Goal: Ask a question

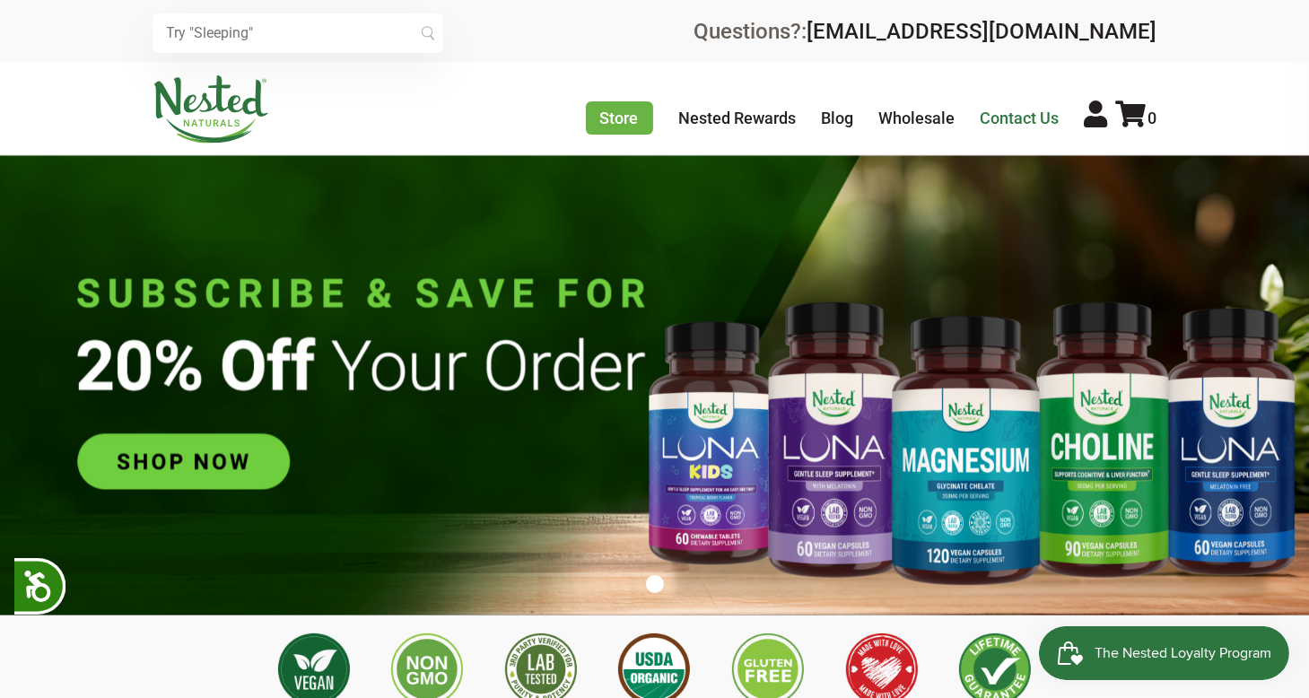
click at [993, 114] on link "Contact Us" at bounding box center [1020, 118] width 79 height 19
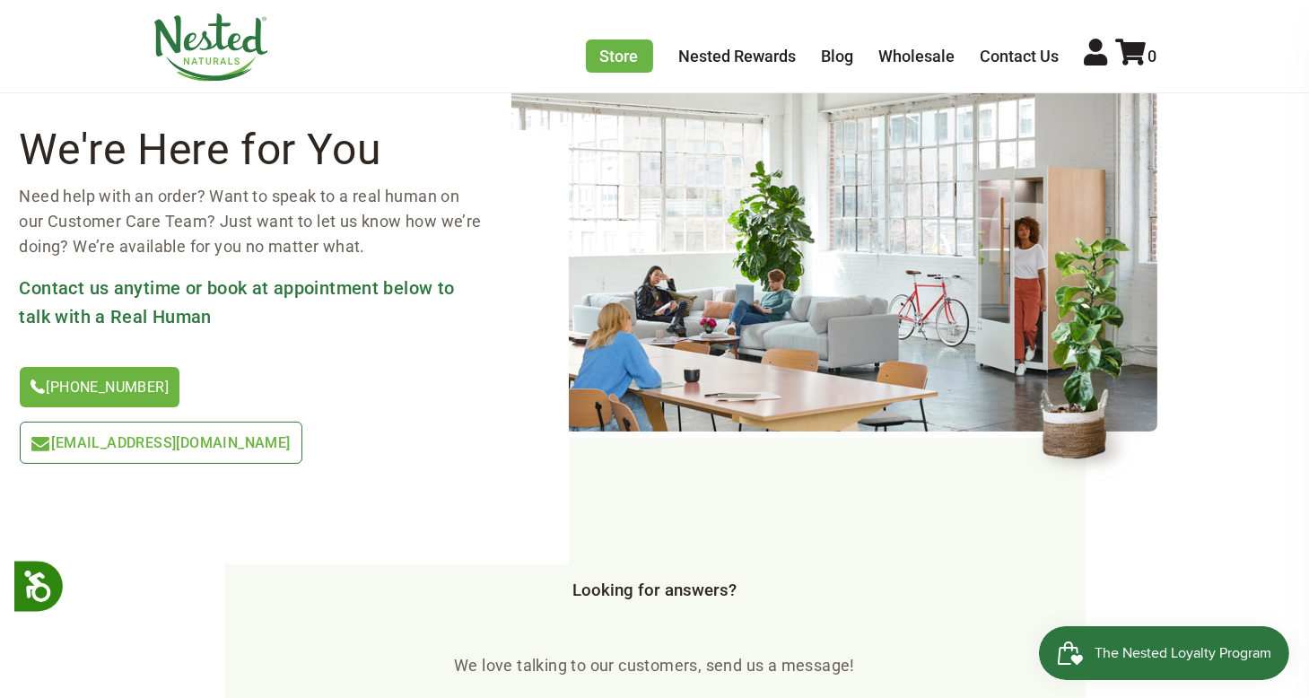
scroll to position [149, 0]
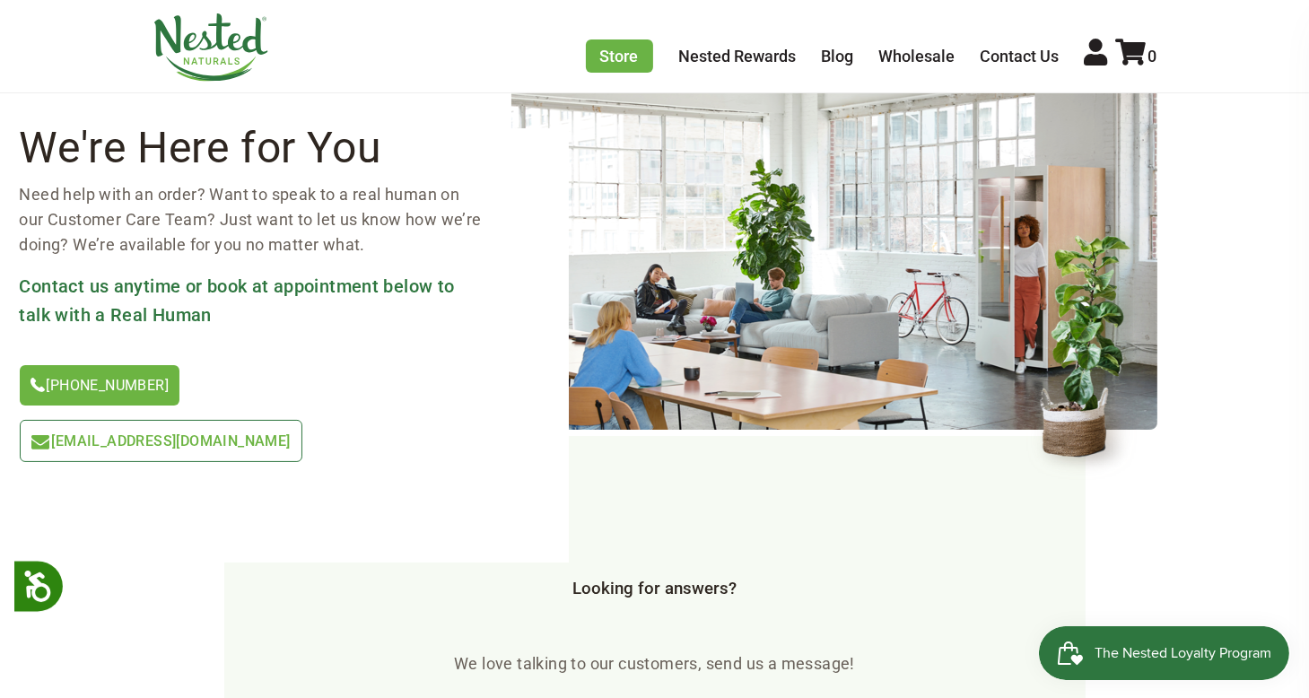
click at [291, 433] on span "[EMAIL_ADDRESS][DOMAIN_NAME]" at bounding box center [171, 441] width 239 height 17
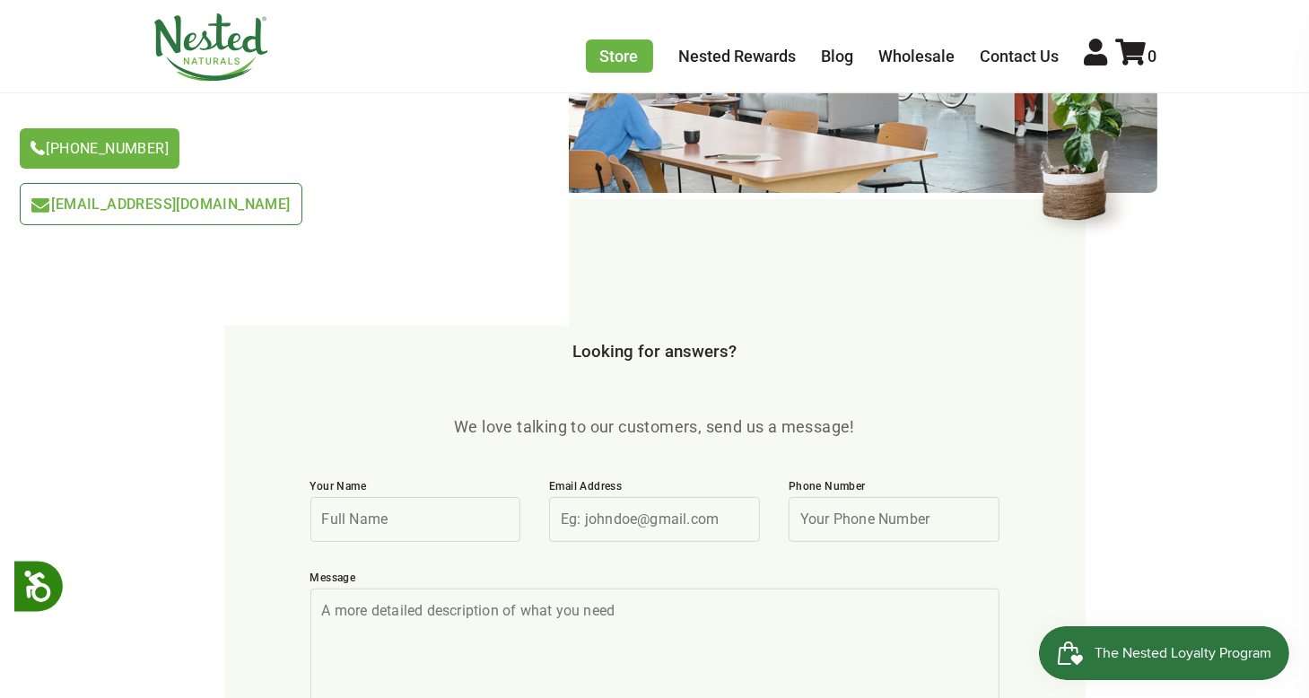
scroll to position [389, 0]
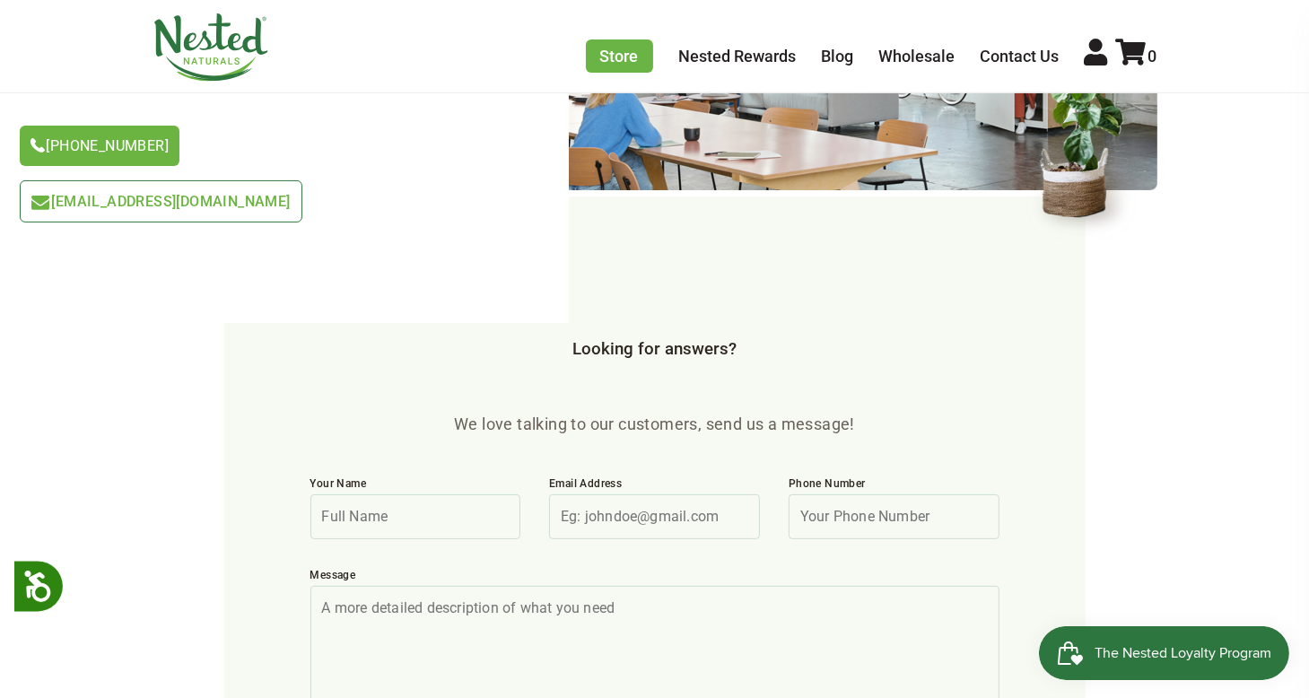
click at [355, 494] on input "Your Name" at bounding box center [415, 516] width 211 height 45
click at [368, 494] on input "Your Name" at bounding box center [415, 516] width 211 height 45
type input "William Reckinger"
type input "wreckinger@charter.net"
type input "7347357790"
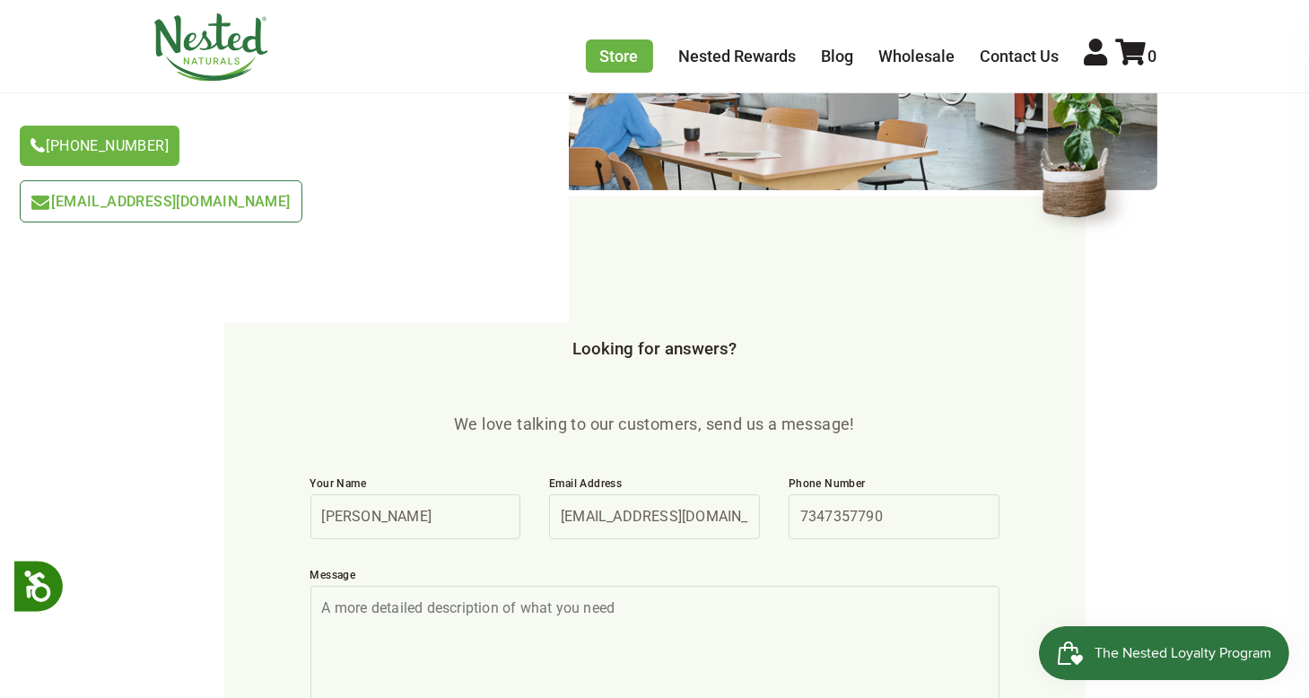
click at [325, 586] on textarea "Message" at bounding box center [654, 705] width 689 height 239
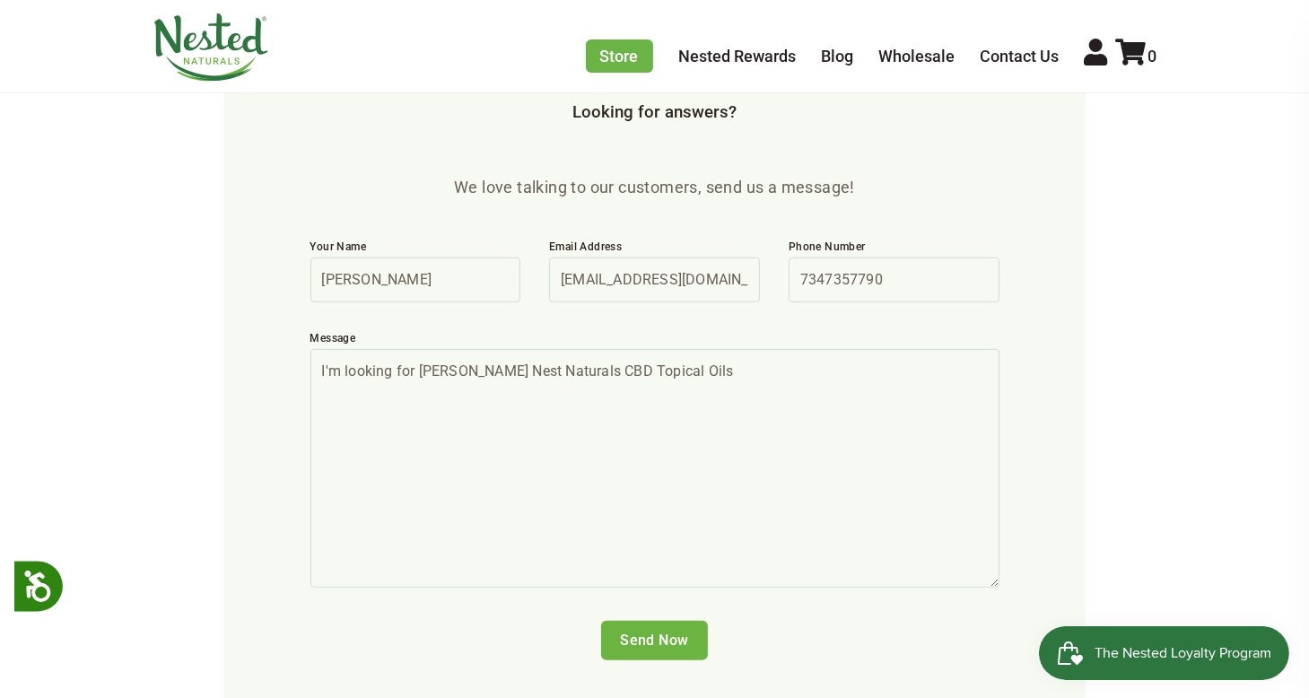
scroll to position [628, 0]
type textarea "I'm looking for Hess Nest Naturals CBD Topical Oils"
click at [660, 618] on input "Send Now" at bounding box center [654, 637] width 107 height 39
